Goal: Task Accomplishment & Management: Manage account settings

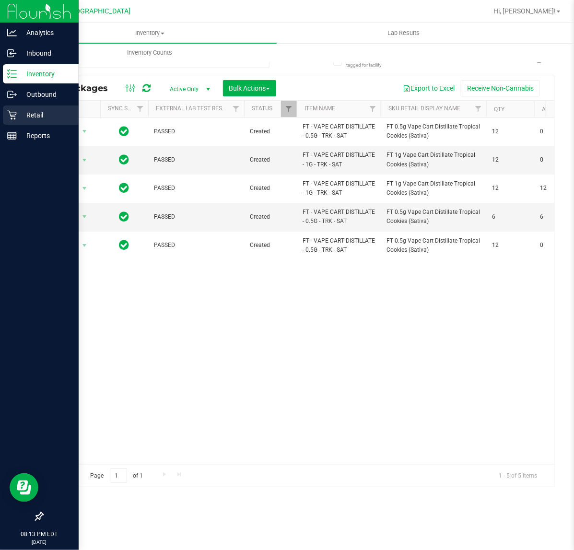
click at [11, 117] on icon at bounding box center [12, 115] width 10 height 10
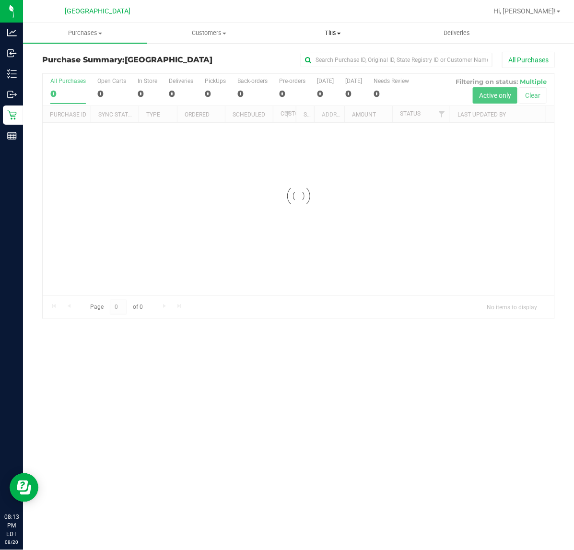
click at [328, 34] on span "Tills" at bounding box center [332, 33] width 123 height 9
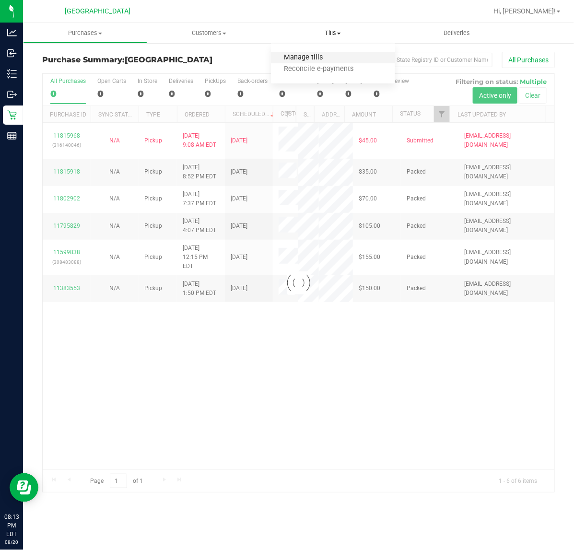
click at [292, 56] on span "Manage tills" at bounding box center [303, 58] width 65 height 8
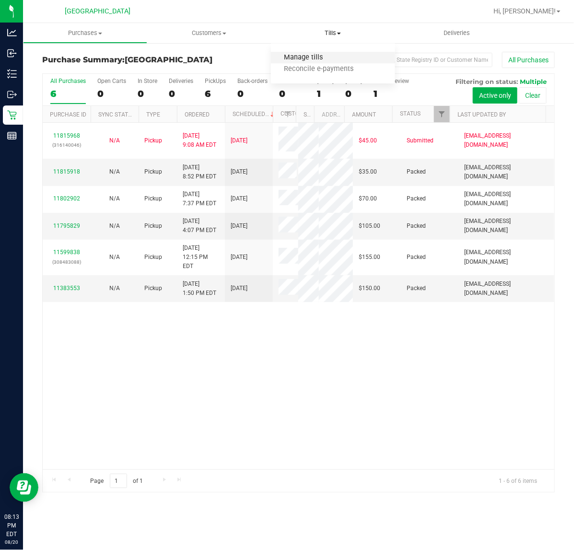
click at [308, 58] on span "Manage tills" at bounding box center [303, 58] width 65 height 8
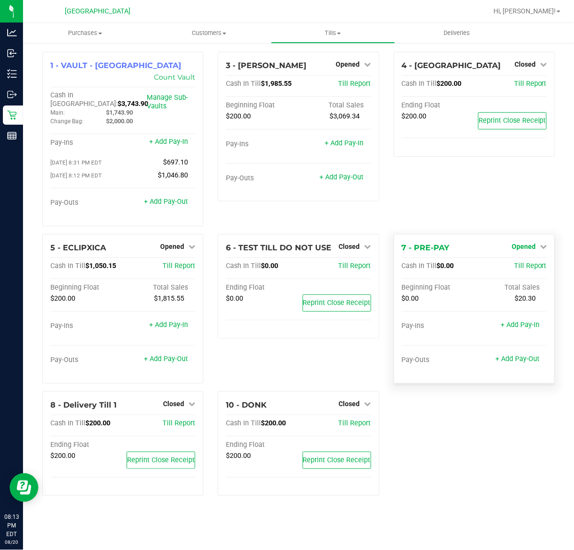
click at [523, 243] on span "Opened" at bounding box center [523, 247] width 24 height 8
click at [516, 262] on link "Close Till" at bounding box center [524, 266] width 26 height 8
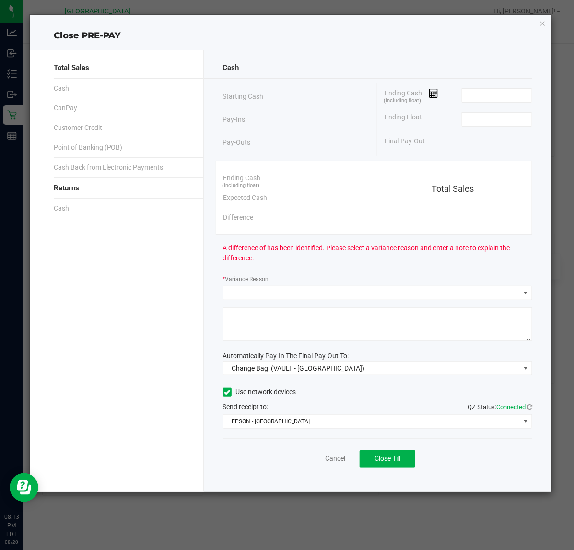
click at [492, 103] on div "Ending Cash (including float)" at bounding box center [458, 95] width 148 height 24
click at [481, 89] on input at bounding box center [497, 95] width 70 height 13
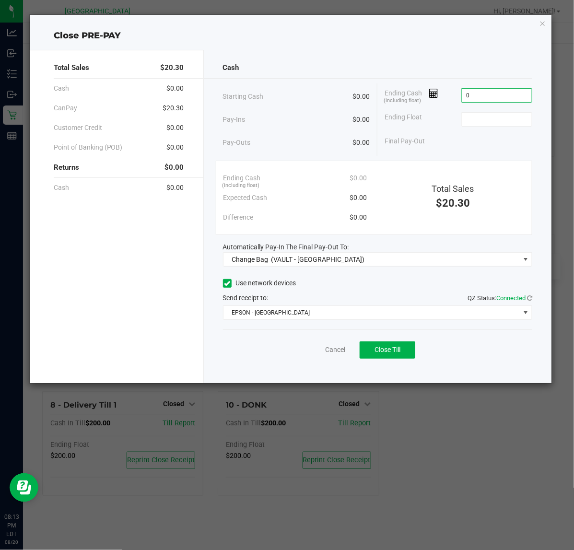
type input "$0.00"
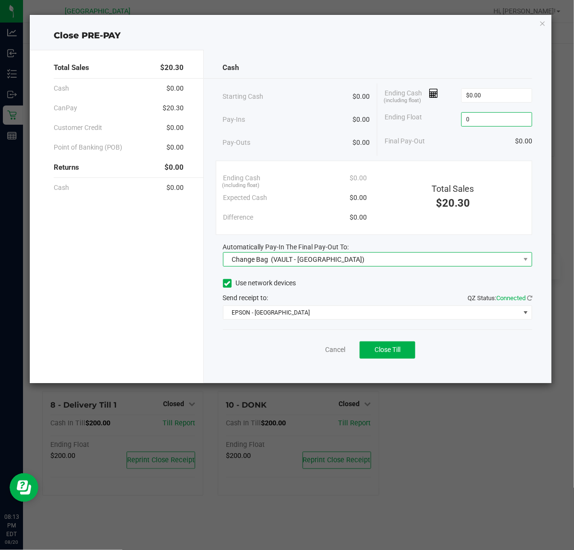
type input "$0.00"
click at [341, 259] on span "(VAULT - [GEOGRAPHIC_DATA])" at bounding box center [317, 260] width 93 height 8
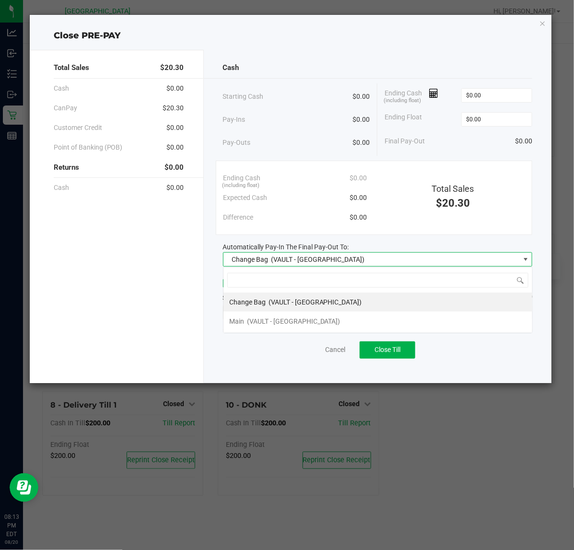
scroll to position [15, 309]
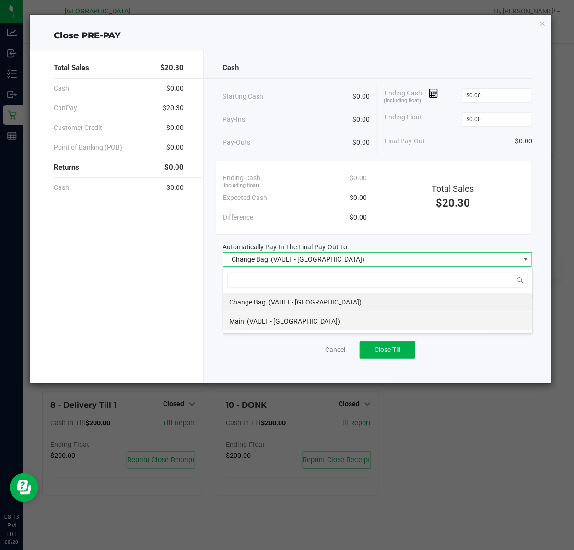
click at [296, 327] on div "Main (VAULT - [GEOGRAPHIC_DATA])" at bounding box center [284, 321] width 111 height 17
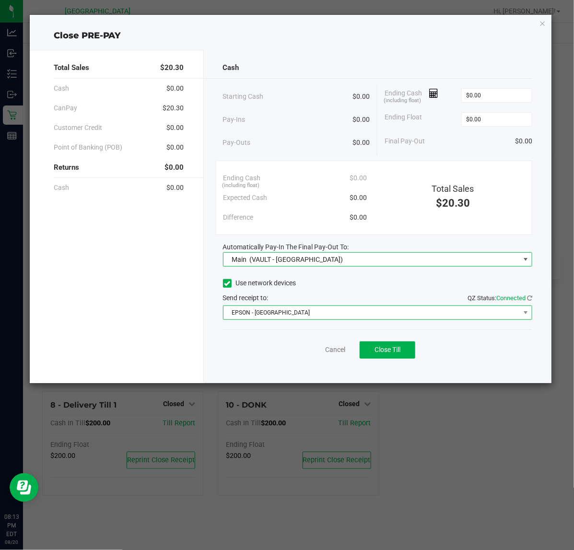
click at [295, 315] on span "EPSON - [GEOGRAPHIC_DATA]" at bounding box center [371, 312] width 297 height 13
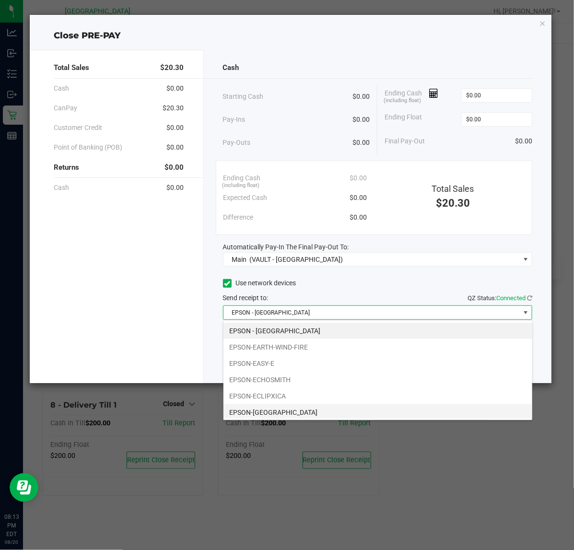
click at [271, 415] on li "EPSON-[GEOGRAPHIC_DATA]" at bounding box center [377, 412] width 309 height 16
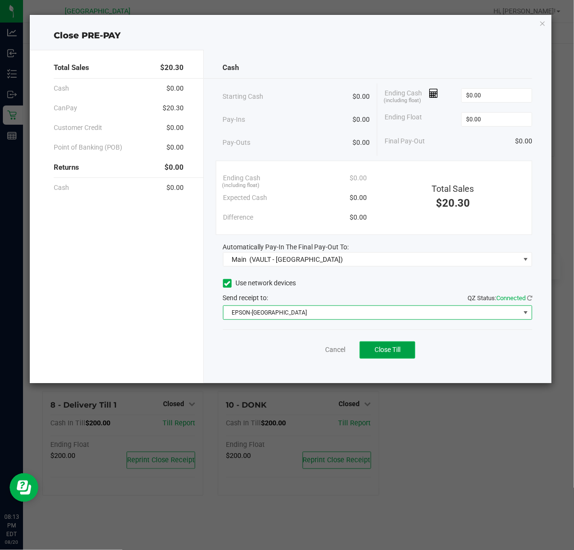
click at [374, 348] on span "Close Till" at bounding box center [387, 350] width 26 height 8
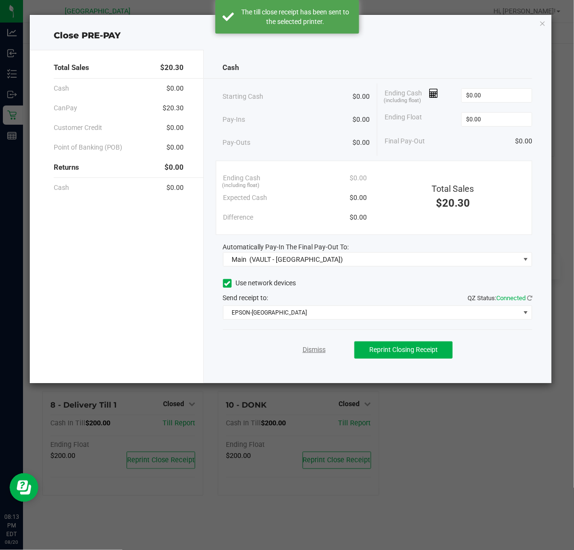
click at [320, 350] on link "Dismiss" at bounding box center [313, 350] width 23 height 10
